Goal: Information Seeking & Learning: Learn about a topic

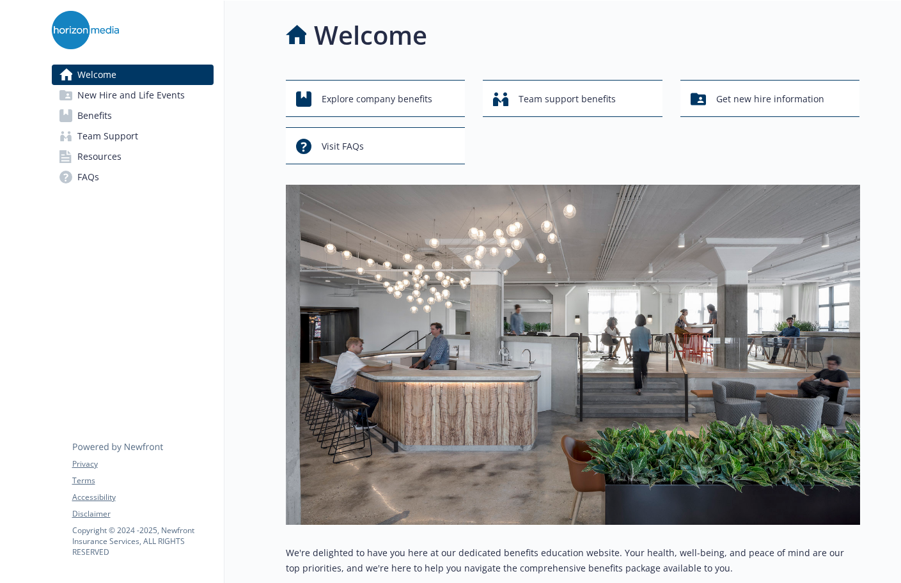
drag, startPoint x: 564, startPoint y: 166, endPoint x: 564, endPoint y: 148, distance: 17.3
click at [564, 162] on div "Explore company benefits Team support benefits Get new hire information Visit F…" at bounding box center [573, 462] width 574 height 764
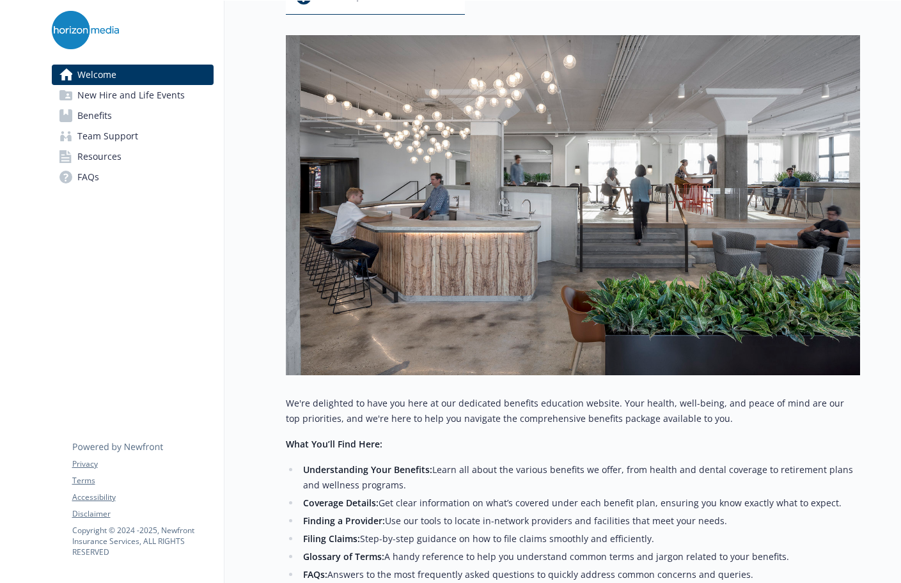
scroll to position [192, 0]
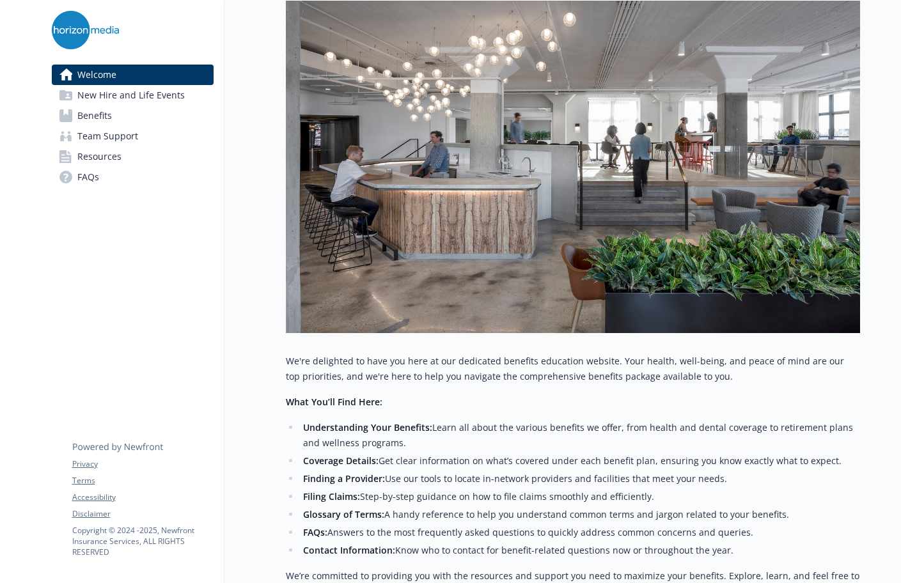
click at [658, 21] on img at bounding box center [573, 163] width 574 height 340
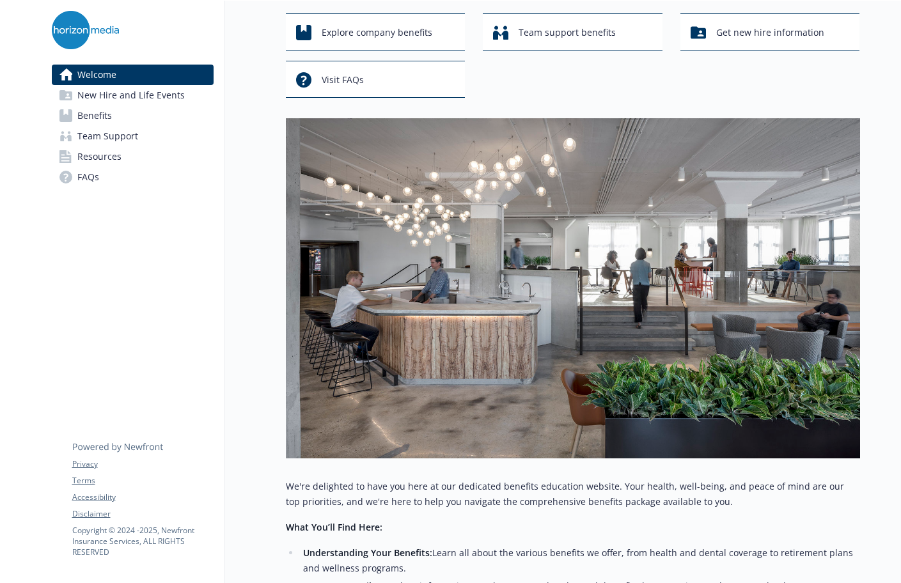
scroll to position [0, 0]
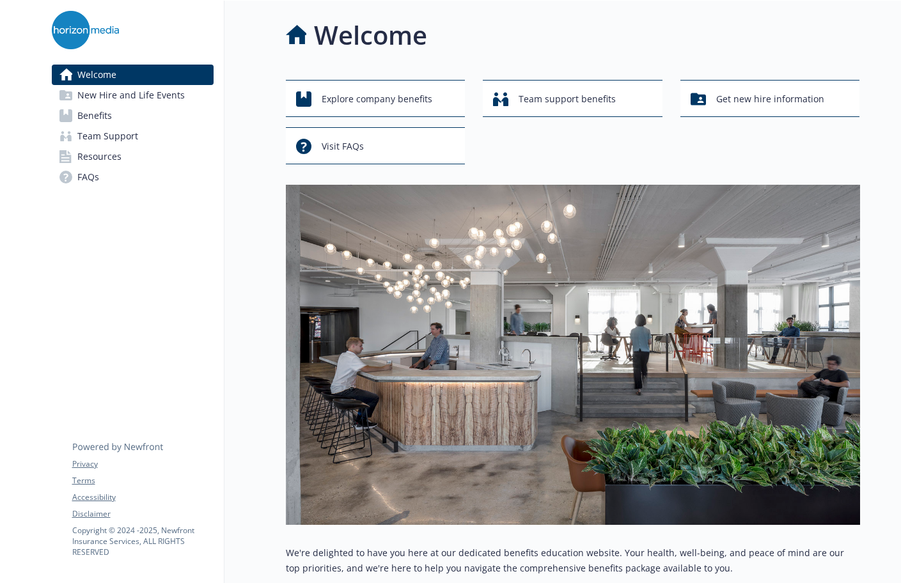
click at [95, 151] on span "Resources" at bounding box center [99, 156] width 44 height 20
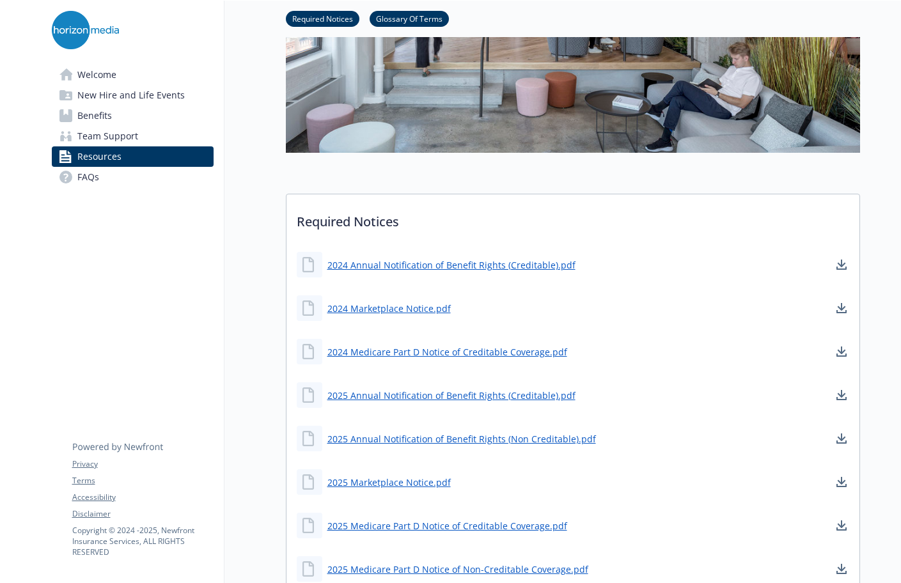
scroll to position [320, 0]
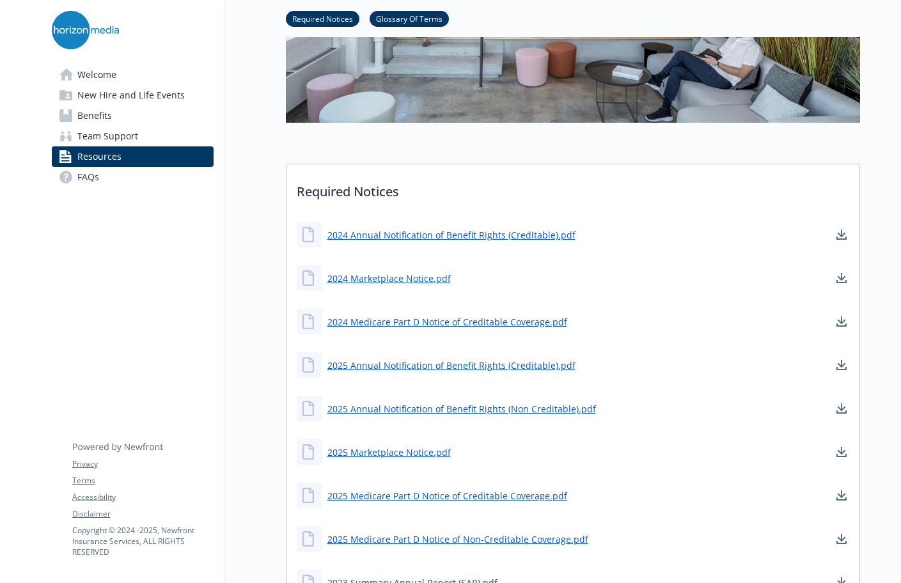
click at [102, 73] on span "Welcome" at bounding box center [96, 75] width 39 height 20
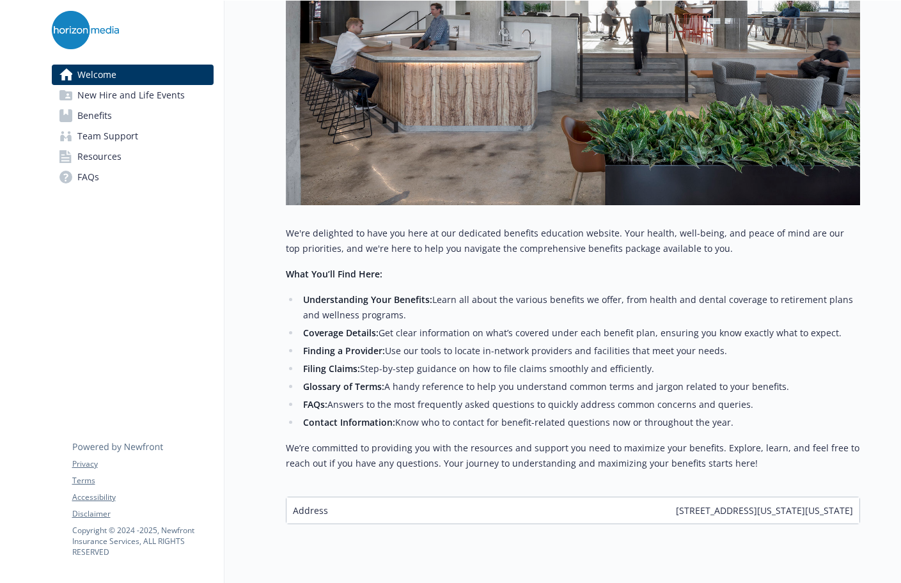
scroll to position [320, 0]
click at [120, 113] on link "Benefits" at bounding box center [133, 116] width 162 height 20
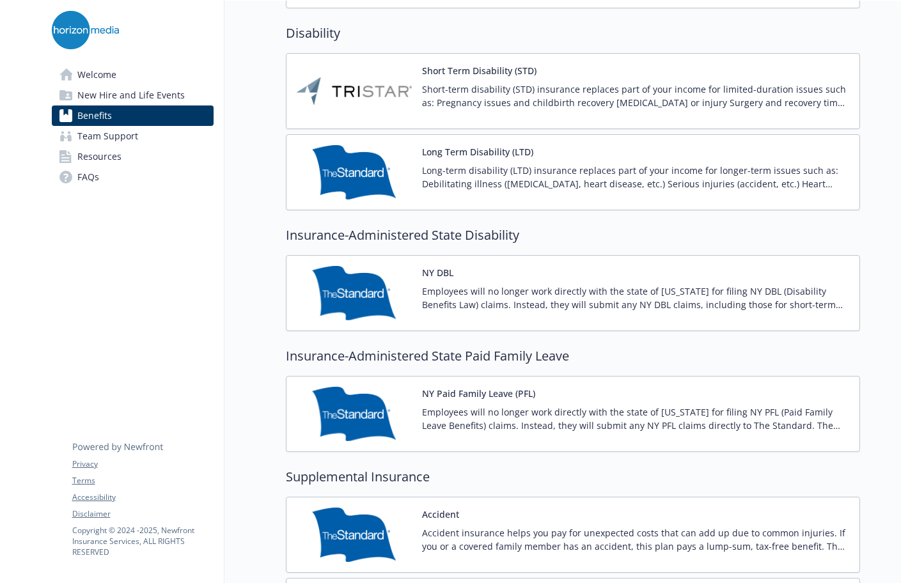
scroll to position [1023, 0]
